Goal: Task Accomplishment & Management: Use online tool/utility

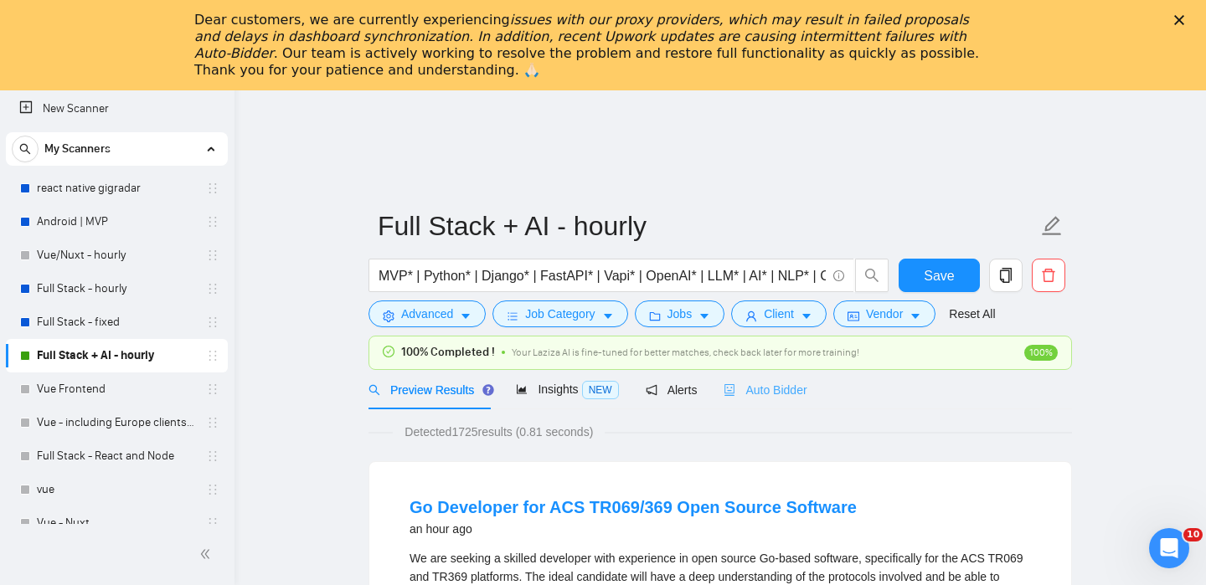
click at [737, 379] on div "Auto Bidder" at bounding box center [765, 389] width 83 height 39
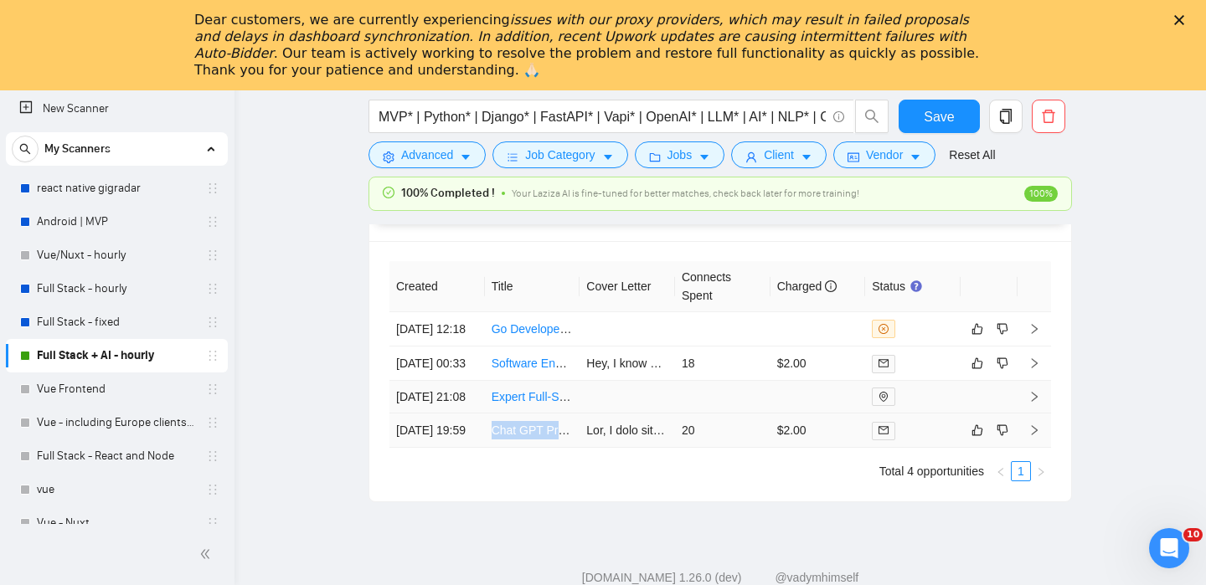
scroll to position [4279, 0]
